Goal: Transaction & Acquisition: Purchase product/service

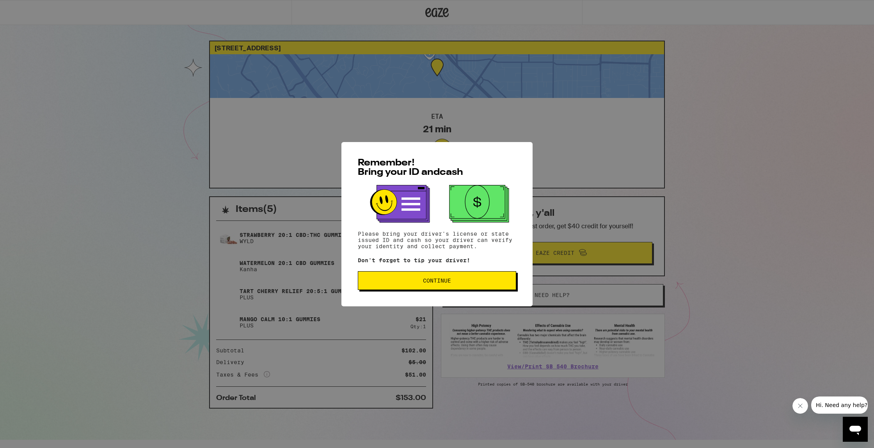
drag, startPoint x: 557, startPoint y: 118, endPoint x: 708, endPoint y: 10, distance: 186.4
click at [557, 118] on div "Remember! Bring your ID and cash Please bring your driver's license or state is…" at bounding box center [437, 224] width 874 height 448
drag, startPoint x: 559, startPoint y: 44, endPoint x: 701, endPoint y: 39, distance: 142.9
click at [560, 44] on div "Remember! Bring your ID and cash Please bring your driver's license or state is…" at bounding box center [437, 224] width 874 height 448
click at [14, 15] on div "Remember! Bring your ID and cash Please bring your driver's license or state is…" at bounding box center [437, 224] width 874 height 448
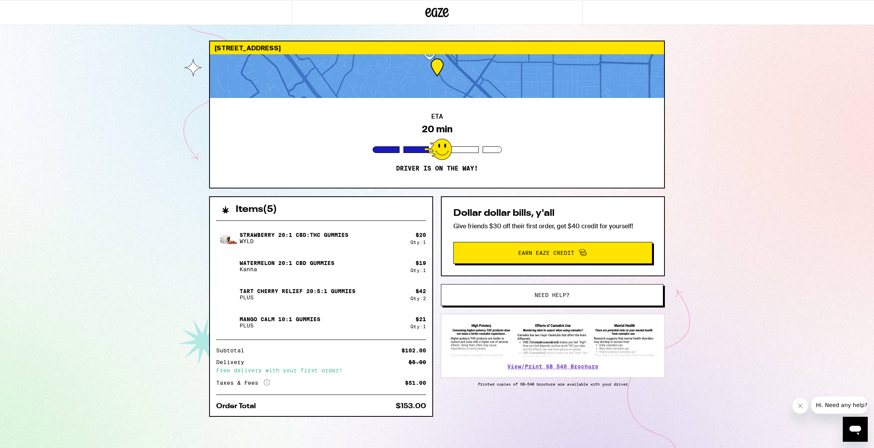
click at [143, 64] on div "630 University Ave Los Altos 94022 ETA 20 min Driver is on the way! Items ( 5 )…" at bounding box center [437, 224] width 874 height 448
click at [445, 10] on icon at bounding box center [436, 12] width 23 height 14
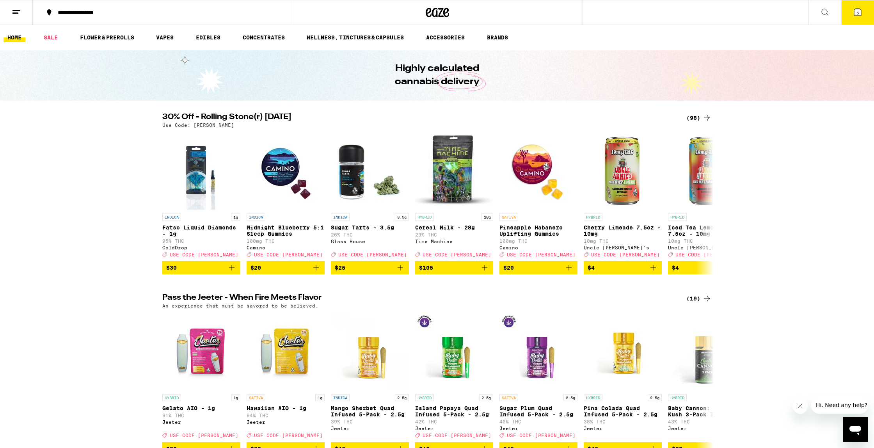
click at [833, 10] on button at bounding box center [825, 12] width 33 height 25
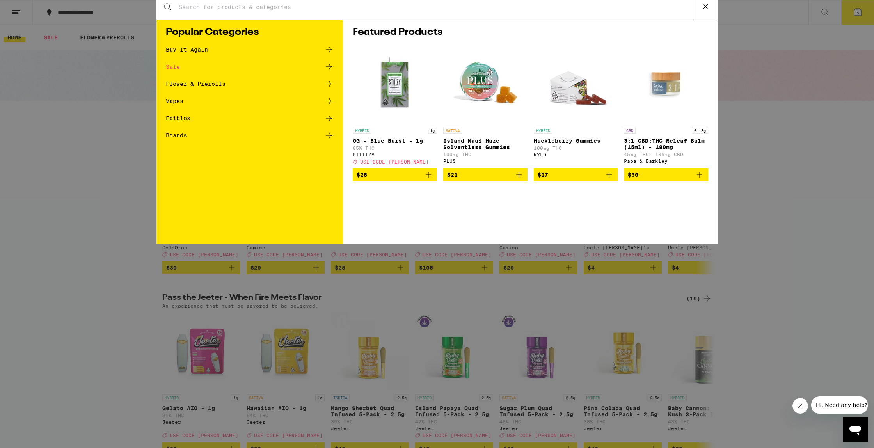
click at [416, 16] on input "Search for Products" at bounding box center [435, 12] width 515 height 7
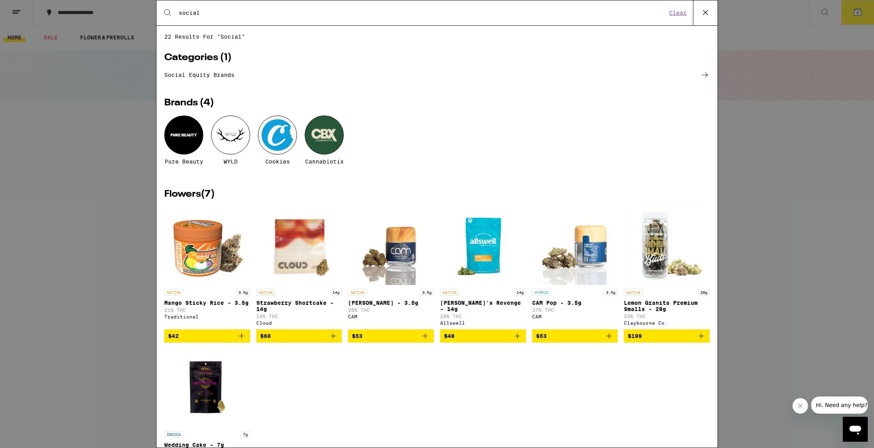
click at [361, 7] on div "Search for Products social Clear" at bounding box center [437, 12] width 561 height 25
click at [352, 18] on div "Search for Products social Clear" at bounding box center [437, 12] width 561 height 25
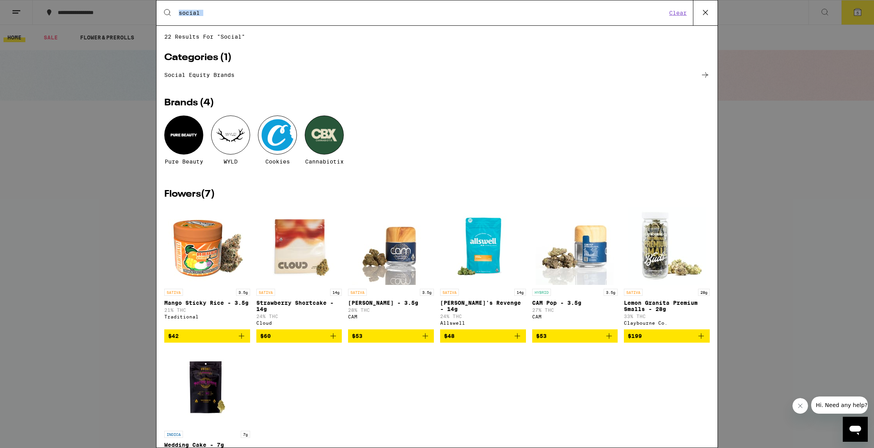
click at [353, 16] on input "social" at bounding box center [422, 12] width 489 height 7
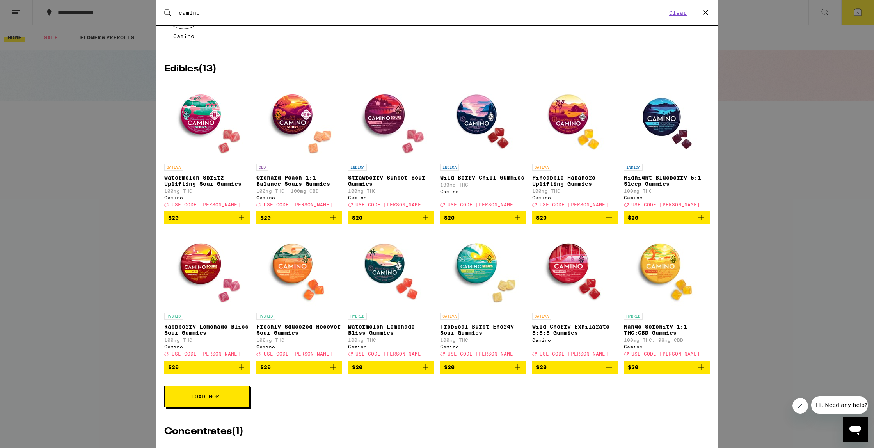
scroll to position [81, 0]
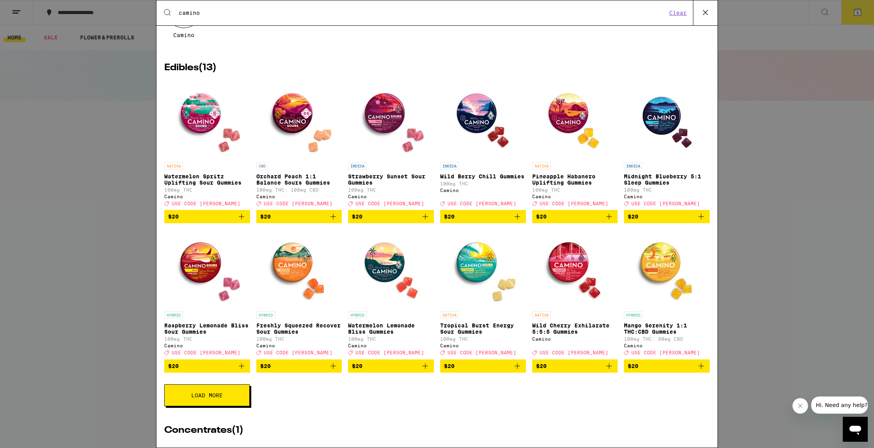
type input "camino"
click at [675, 269] on img "Open page for Mango Serenity 1:1 THC:CBD Gummies from Camino" at bounding box center [667, 269] width 78 height 78
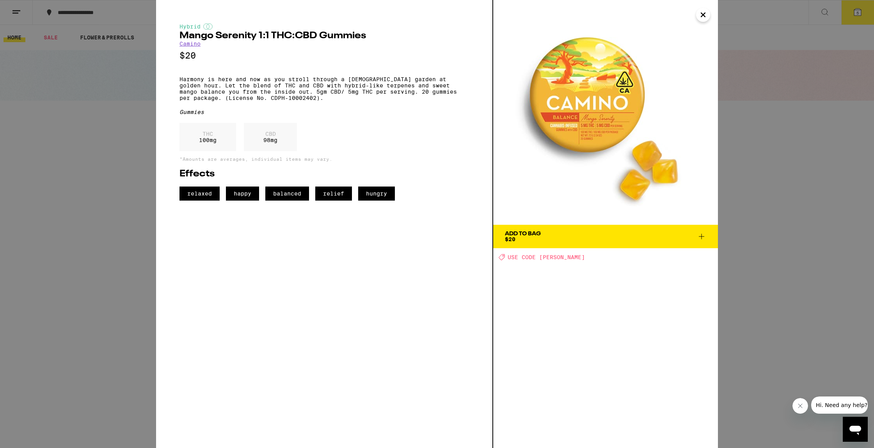
click at [75, 114] on div "Hybrid Mango Serenity 1:1 THC:CBD Gummies Camino $20 Harmony is here and now as…" at bounding box center [437, 224] width 874 height 448
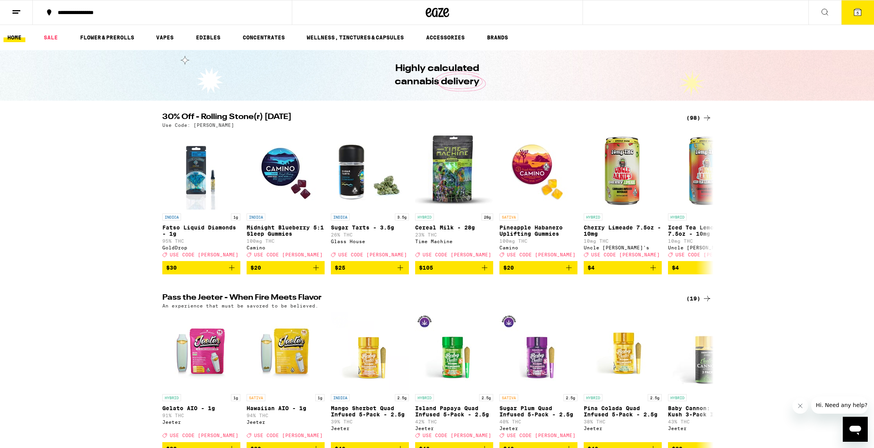
click at [514, 34] on li "BRANDS" at bounding box center [501, 37] width 36 height 9
click at [482, 39] on ul "HOME SALE FLOWER & PREROLLS VAPES EDIBLES CONCENTRATES WELLNESS, TINCTURES & CA…" at bounding box center [437, 37] width 874 height 25
click at [498, 37] on link "BRANDS" at bounding box center [497, 37] width 29 height 9
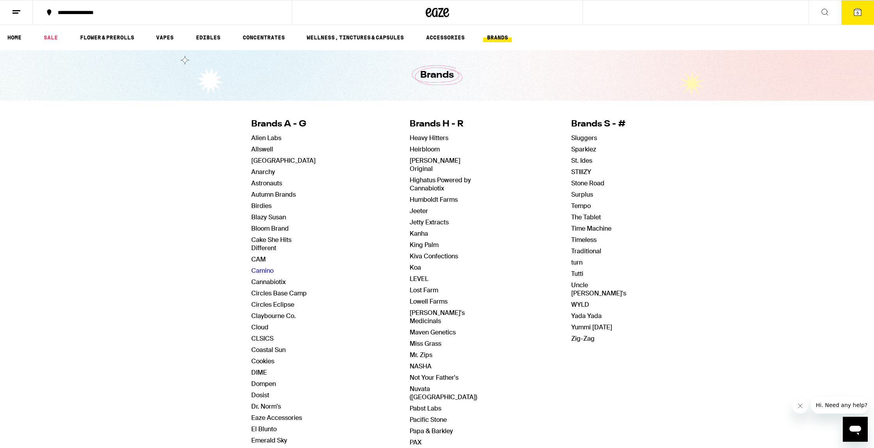
click at [268, 271] on link "Camino" at bounding box center [262, 271] width 22 height 8
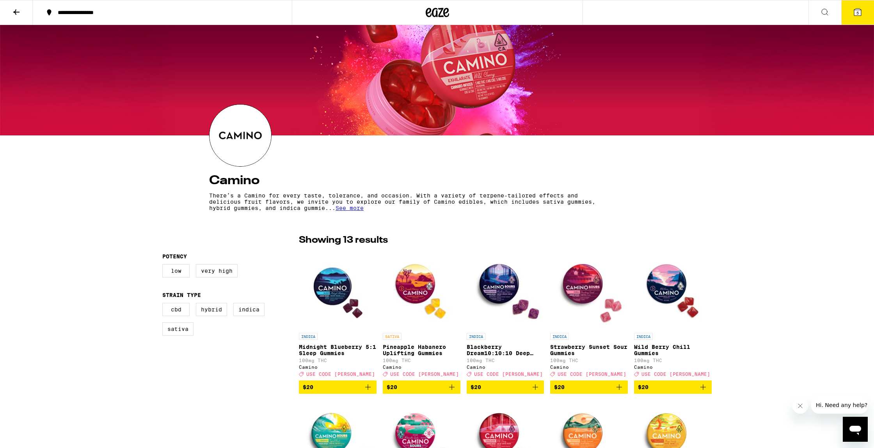
click at [827, 13] on icon at bounding box center [825, 12] width 6 height 6
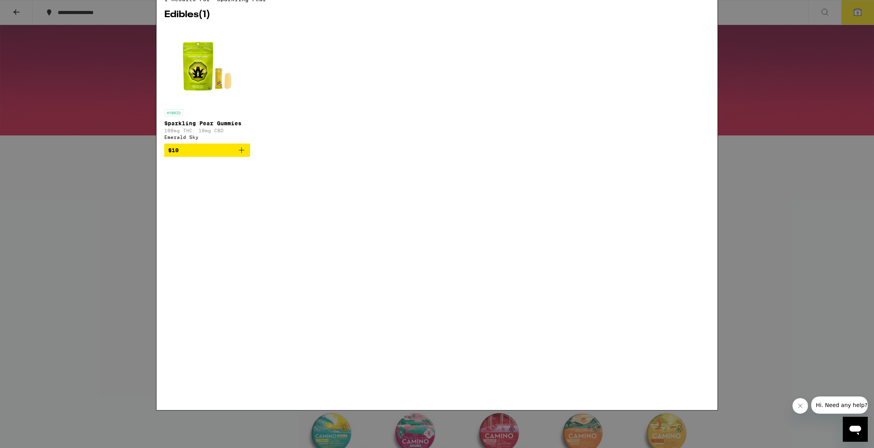
type input "sparkling pear"
click at [130, 50] on div "Search for Products sparkling pear Clear 1 results for "sparkling pear" Edibles…" at bounding box center [437, 224] width 874 height 448
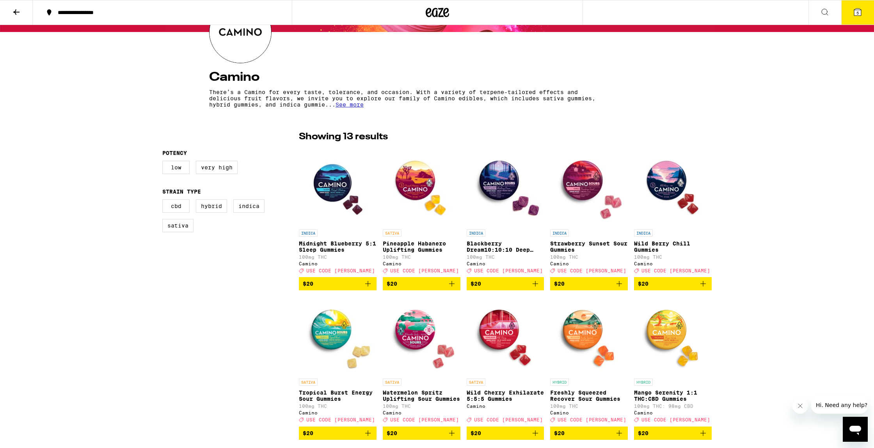
scroll to position [224, 0]
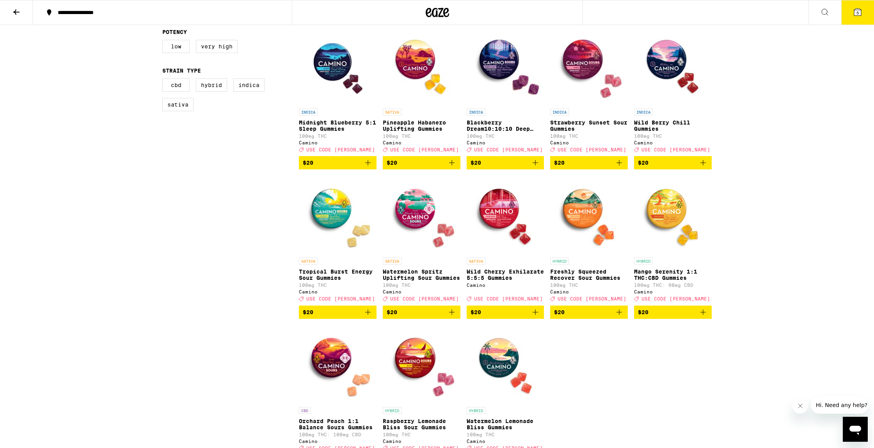
click at [676, 123] on p "Wild Berry Chill Gummies" at bounding box center [673, 125] width 78 height 12
